Goal: Book appointment/travel/reservation

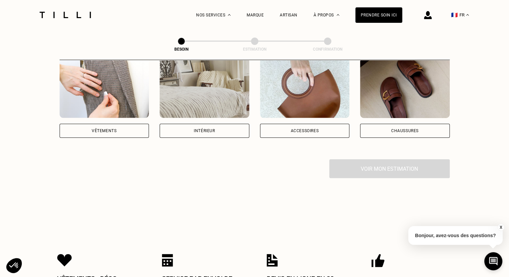
scroll to position [139, 0]
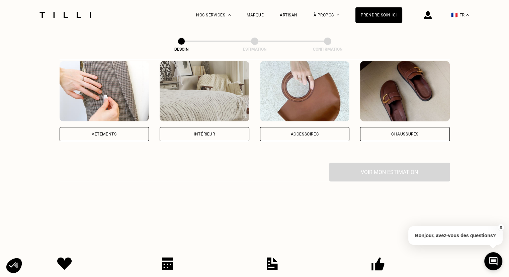
click at [111, 129] on div "Vêtements" at bounding box center [105, 134] width 90 height 14
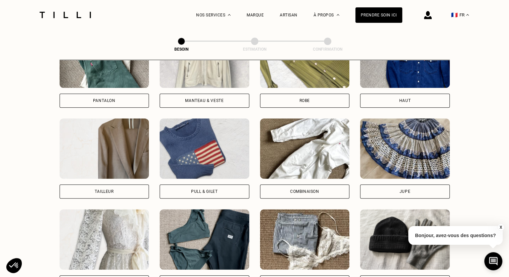
scroll to position [350, 0]
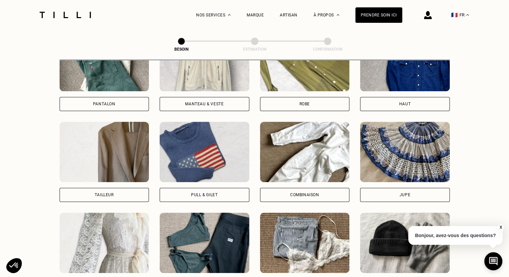
click at [117, 97] on div "Pantalon" at bounding box center [105, 104] width 90 height 14
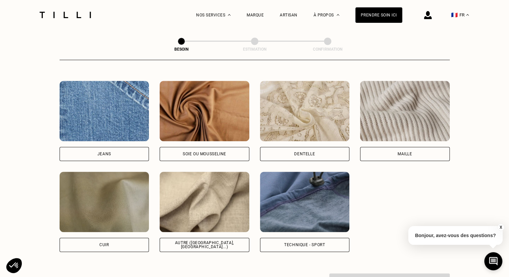
scroll to position [708, 0]
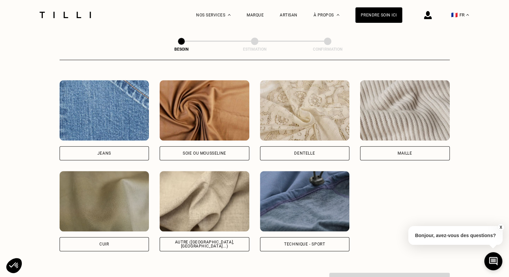
click at [115, 148] on div "Jeans" at bounding box center [105, 153] width 90 height 14
select select "FR"
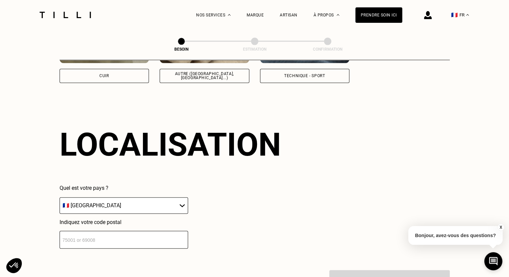
scroll to position [899, 0]
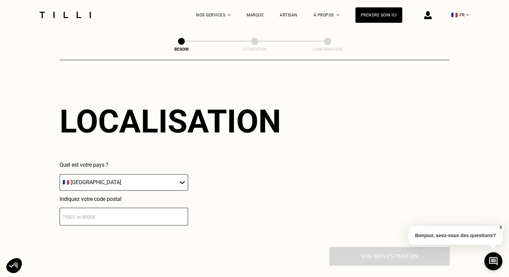
click at [154, 211] on input "number" at bounding box center [124, 216] width 129 height 18
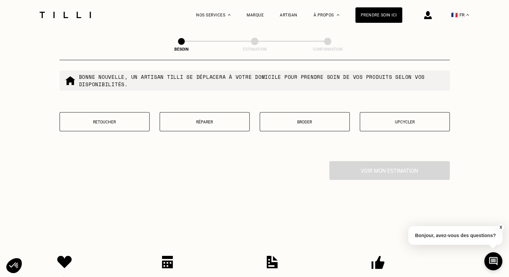
scroll to position [1157, 0]
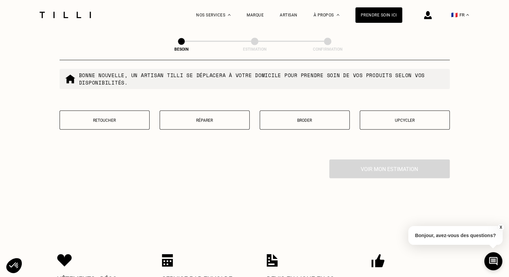
type input "75012"
click at [202, 117] on p "Réparer" at bounding box center [204, 119] width 83 height 5
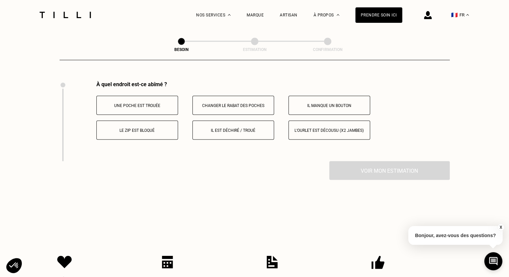
scroll to position [1238, 0]
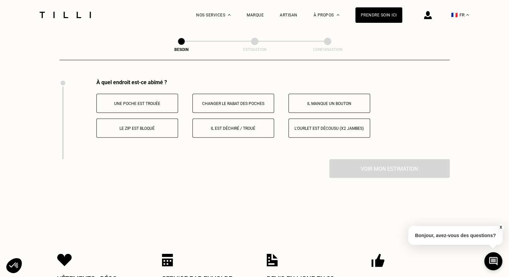
click at [225, 129] on button "Il est déchiré / troué" at bounding box center [233, 127] width 82 height 19
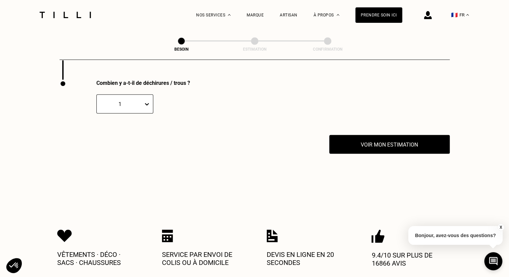
scroll to position [1318, 0]
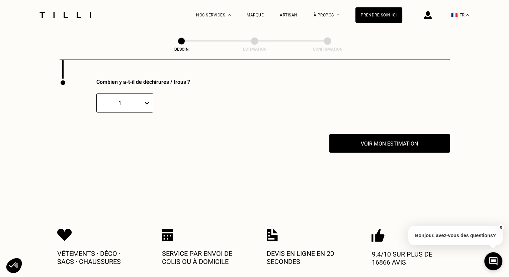
click at [149, 100] on icon at bounding box center [147, 103] width 7 height 7
click at [142, 133] on div "2" at bounding box center [124, 135] width 57 height 12
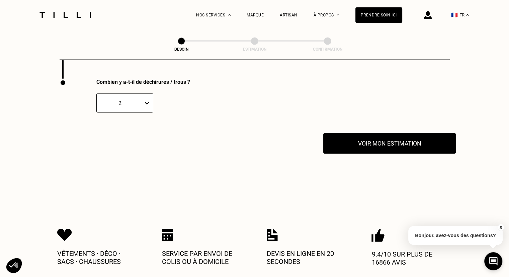
click at [366, 136] on button "Voir mon estimation" at bounding box center [389, 143] width 133 height 21
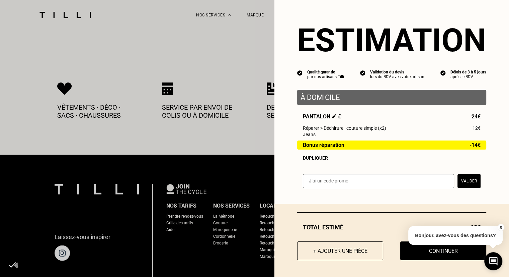
scroll to position [1464, 0]
click at [388, 223] on div "Total [PERSON_NAME] 10€" at bounding box center [391, 226] width 189 height 7
click at [422, 253] on button "Continuer" at bounding box center [443, 250] width 95 height 21
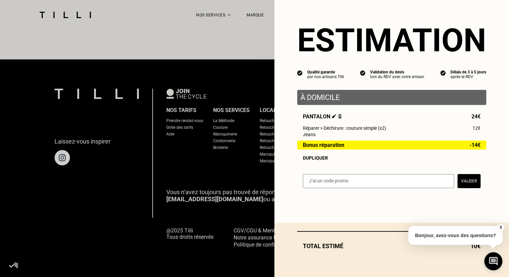
scroll to position [309, 0]
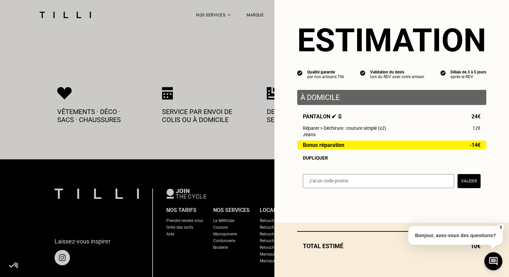
select select "FR"
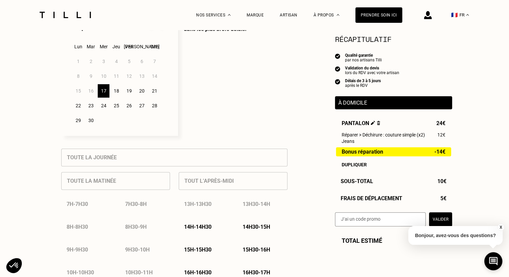
scroll to position [210, 0]
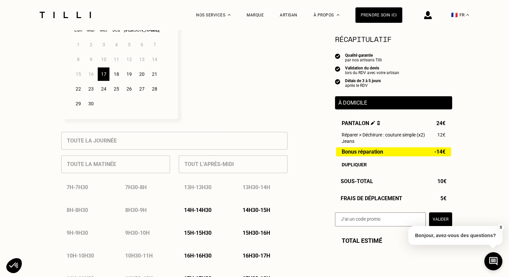
click at [105, 78] on div "17" at bounding box center [104, 73] width 12 height 13
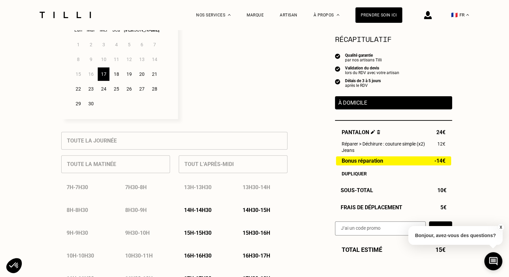
click at [112, 145] on div "Toute la journée Toute la matinée 7h - 7h30 7h30 - 8h 8h - 8h30 8h30 - 9h 9h - …" at bounding box center [174, 278] width 226 height 292
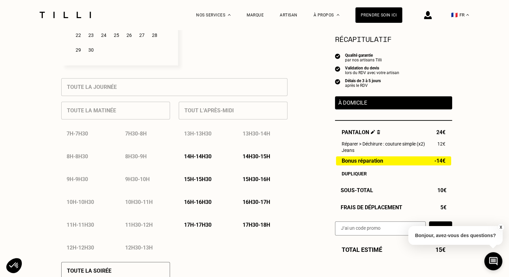
scroll to position [272, 0]
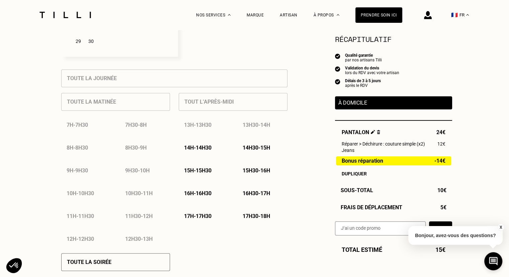
click at [204, 147] on p "14h - 14h30" at bounding box center [197, 147] width 27 height 6
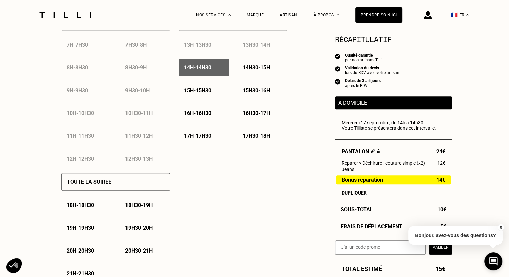
scroll to position [351, 0]
click at [500, 227] on button "X" at bounding box center [500, 226] width 7 height 7
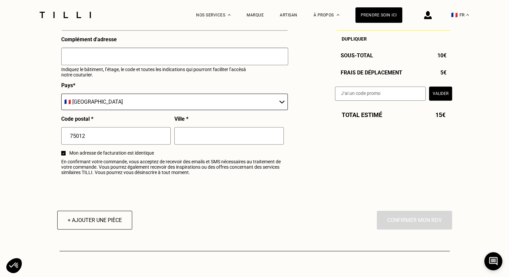
scroll to position [763, 0]
